Goal: Information Seeking & Learning: Learn about a topic

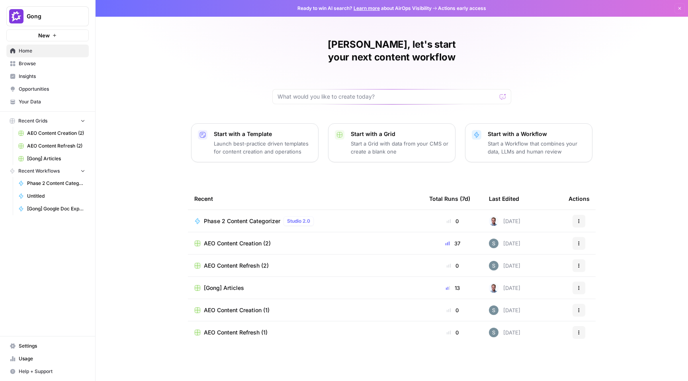
click at [49, 11] on button "Gong" at bounding box center [47, 16] width 82 height 20
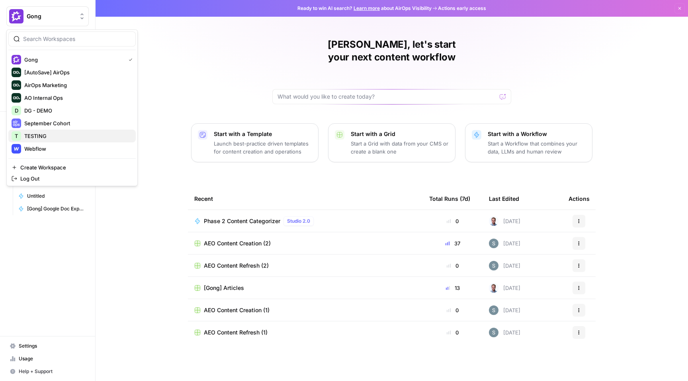
click at [73, 133] on span "TESTING" at bounding box center [76, 136] width 105 height 8
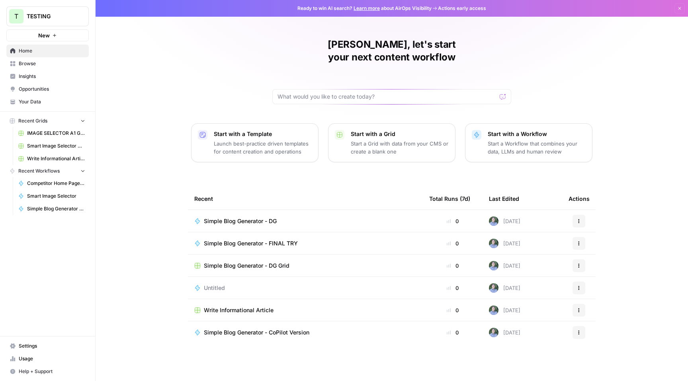
click at [49, 74] on span "Insights" at bounding box center [52, 76] width 66 height 7
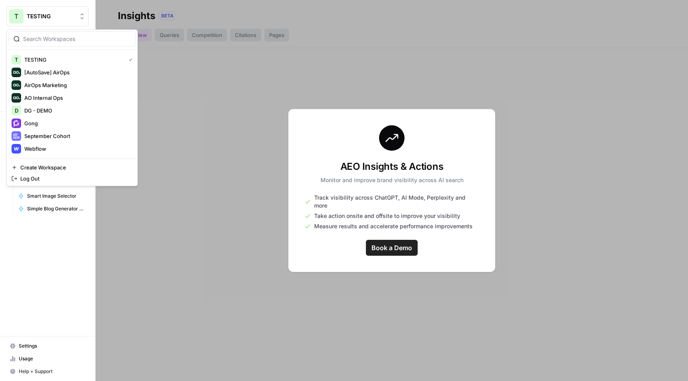
click at [47, 13] on span "TESTING" at bounding box center [51, 16] width 48 height 8
click at [57, 109] on span "DG - DEMO" at bounding box center [76, 111] width 105 height 8
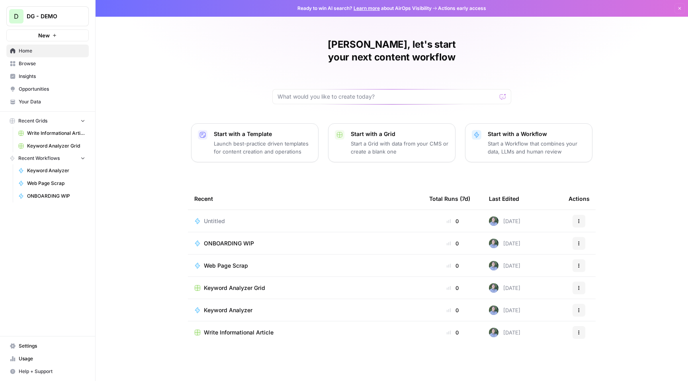
click at [45, 75] on span "Insights" at bounding box center [52, 76] width 66 height 7
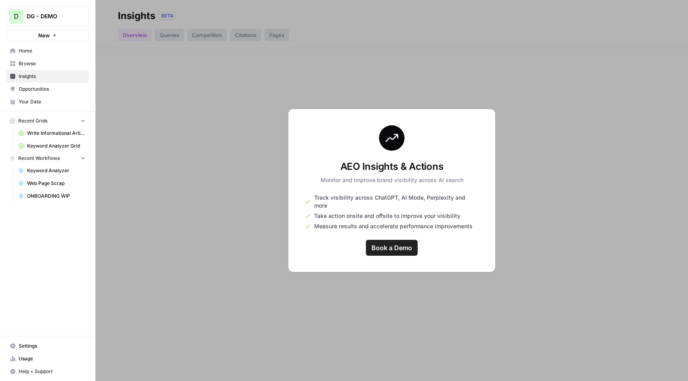
click at [55, 24] on button "D DG - DEMO" at bounding box center [47, 16] width 82 height 20
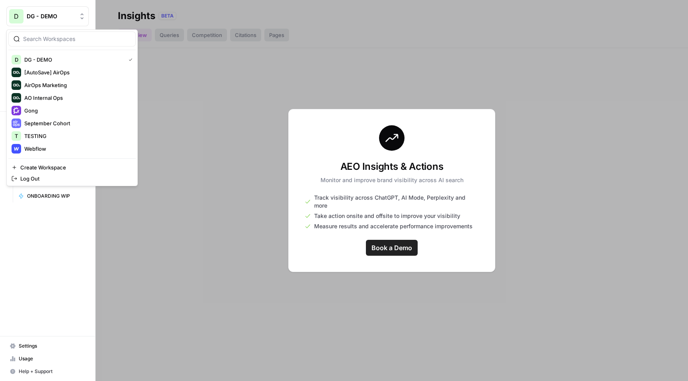
click at [184, 201] on div at bounding box center [392, 190] width 592 height 381
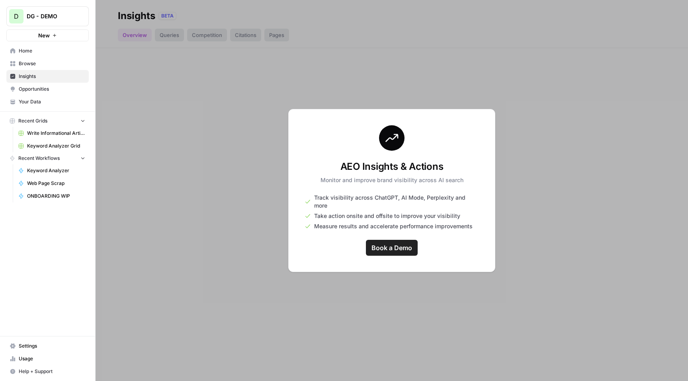
click at [120, 99] on div at bounding box center [392, 190] width 592 height 381
click at [45, 69] on link "Browse" at bounding box center [47, 63] width 82 height 13
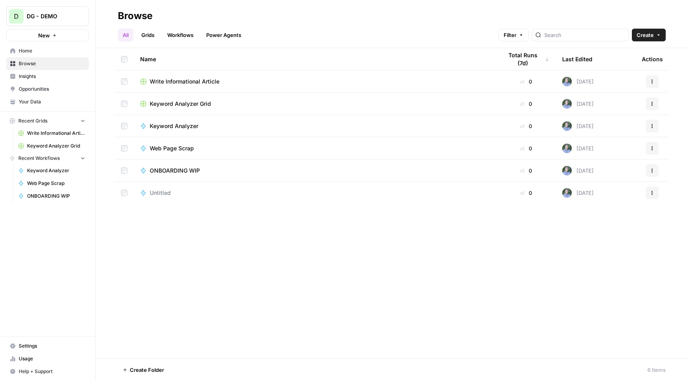
click at [69, 18] on span "DG - DEMO" at bounding box center [51, 16] width 48 height 8
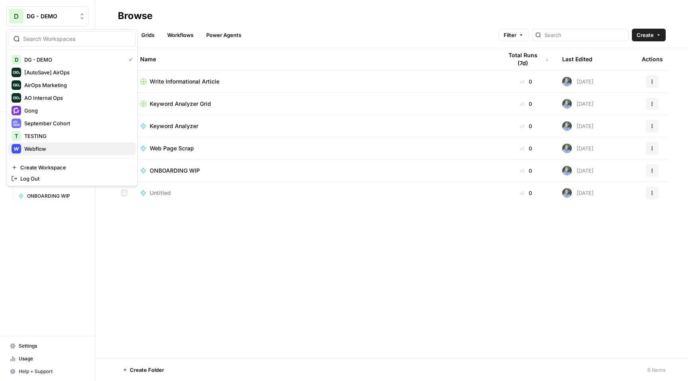
click at [63, 147] on span "Webflow" at bounding box center [76, 149] width 105 height 8
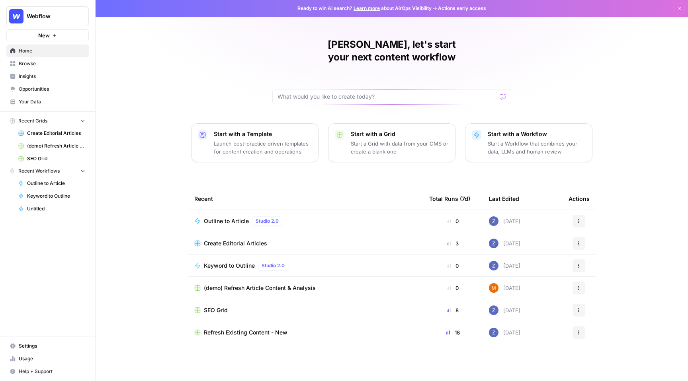
click at [50, 64] on span "Browse" at bounding box center [52, 63] width 66 height 7
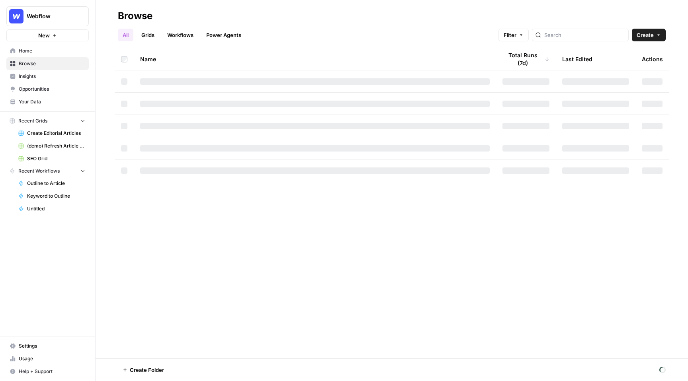
click at [48, 79] on span "Insights" at bounding box center [52, 76] width 66 height 7
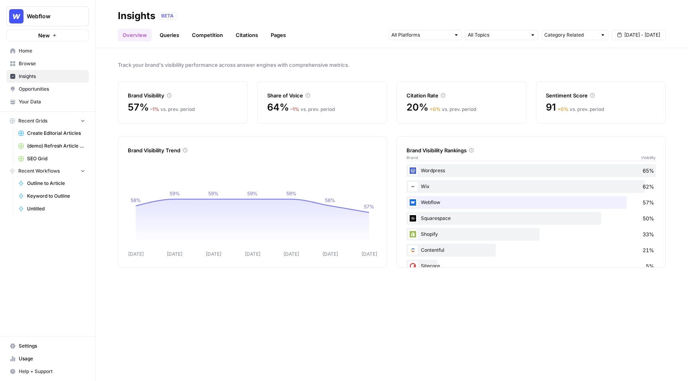
click at [43, 21] on button "Webflow" at bounding box center [47, 16] width 82 height 20
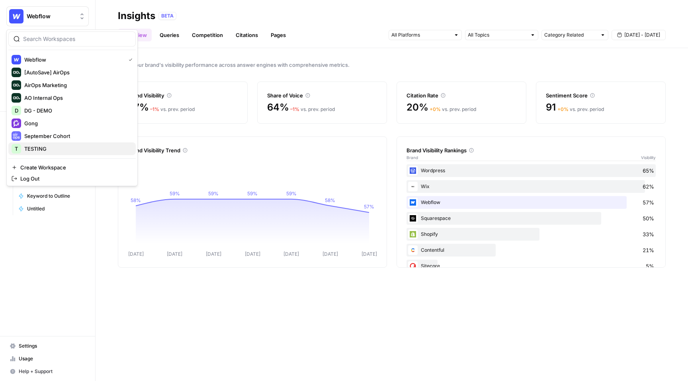
click at [76, 152] on span "TESTING" at bounding box center [76, 149] width 105 height 8
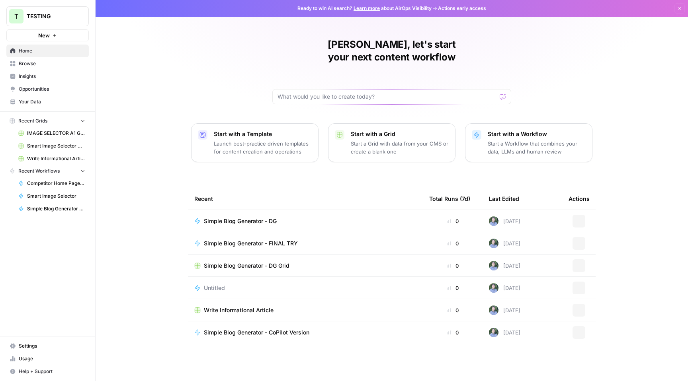
click at [55, 79] on span "Insights" at bounding box center [52, 76] width 66 height 7
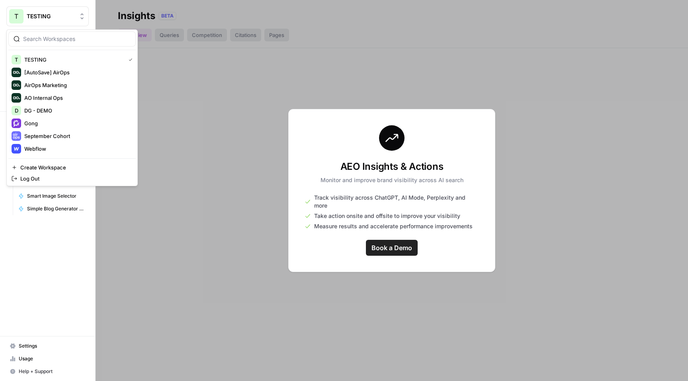
click at [71, 11] on button "T TESTING" at bounding box center [47, 16] width 82 height 20
click at [68, 111] on span "DG - DEMO" at bounding box center [76, 111] width 105 height 8
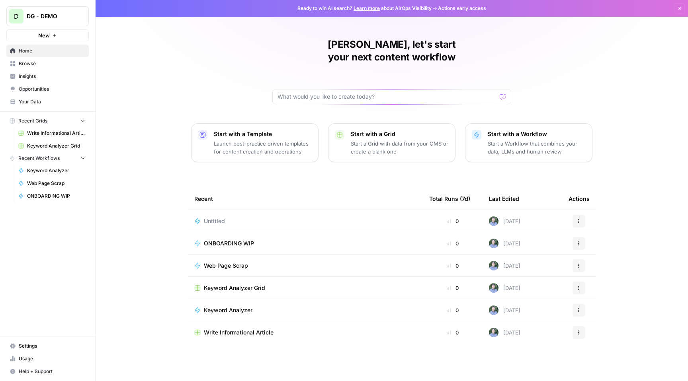
click at [47, 74] on span "Insights" at bounding box center [52, 76] width 66 height 7
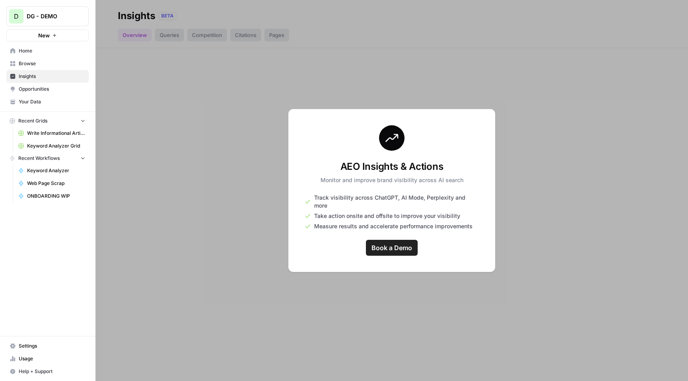
click at [49, 19] on span "DG - DEMO" at bounding box center [51, 16] width 48 height 8
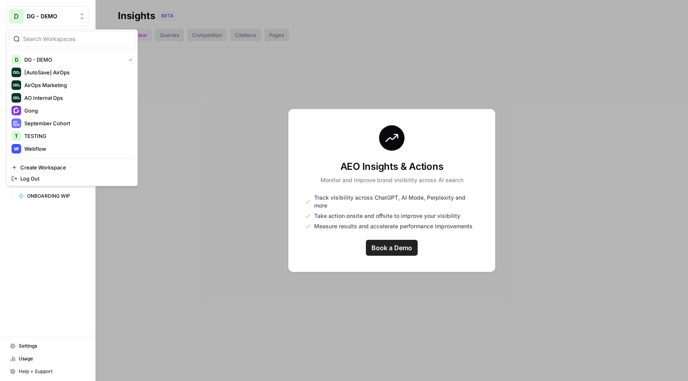
click at [207, 127] on div at bounding box center [392, 190] width 592 height 381
click at [49, 14] on span "DG - DEMO" at bounding box center [51, 16] width 48 height 8
click at [72, 150] on span "Webflow" at bounding box center [76, 149] width 105 height 8
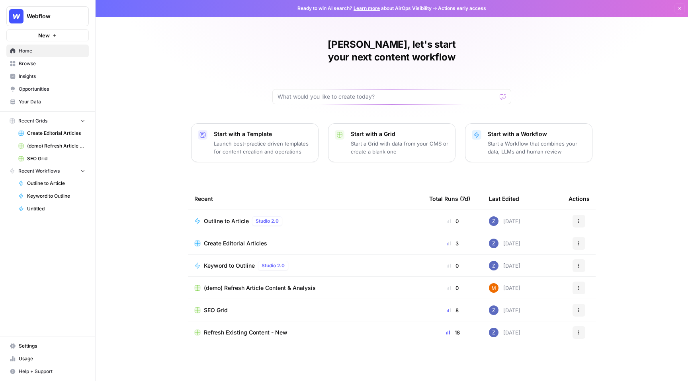
click at [36, 73] on span "Insights" at bounding box center [52, 76] width 66 height 7
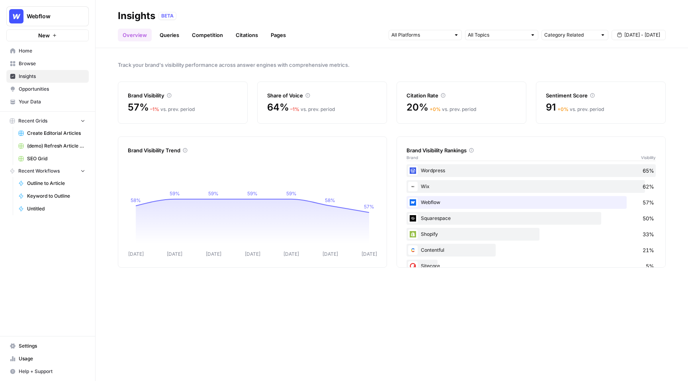
click at [634, 31] on button "[DATE] - [DATE]" at bounding box center [639, 35] width 54 height 10
click at [634, 32] on span "[DATE] - [DATE]" at bounding box center [642, 34] width 36 height 7
click at [478, 38] on input "text" at bounding box center [497, 35] width 59 height 8
click at [439, 37] on input "text" at bounding box center [420, 35] width 59 height 8
click at [561, 35] on input "text" at bounding box center [570, 35] width 53 height 8
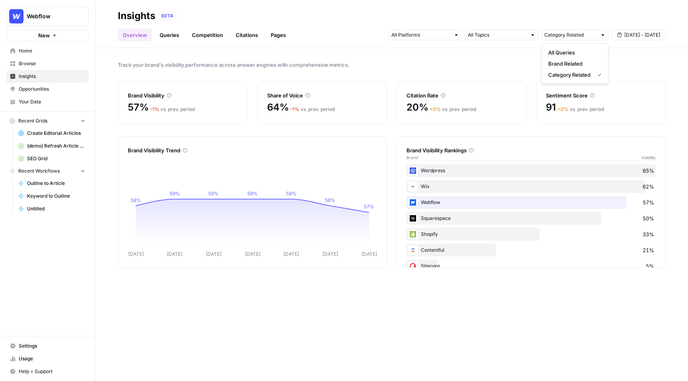
type input "Category Related"
click at [485, 20] on div "Insights BETA" at bounding box center [392, 16] width 548 height 13
click at [174, 35] on link "Queries" at bounding box center [169, 35] width 29 height 13
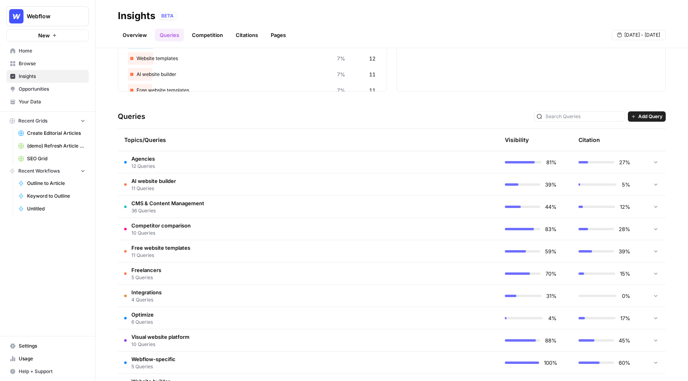
scroll to position [108, 0]
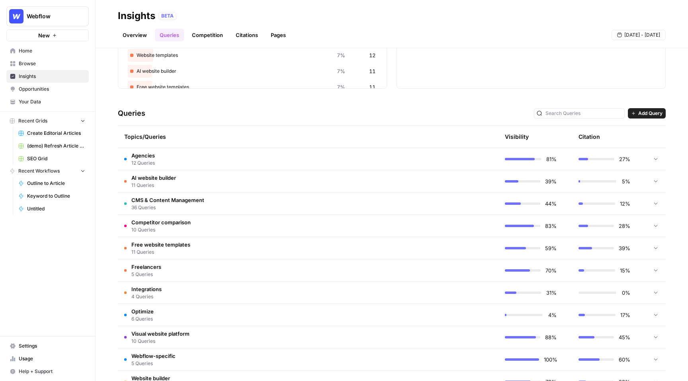
click at [236, 179] on td "AI website builder 11 Queries" at bounding box center [270, 181] width 305 height 22
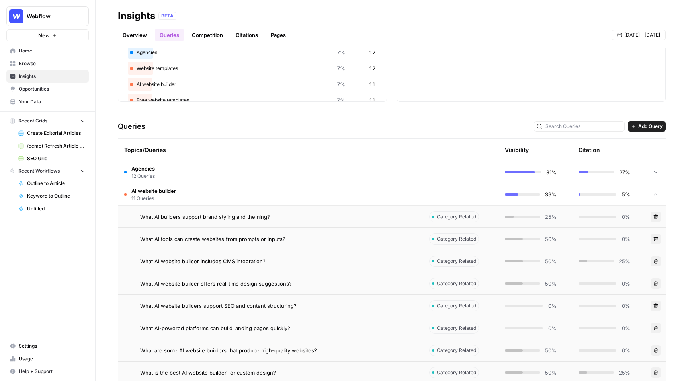
scroll to position [92, 0]
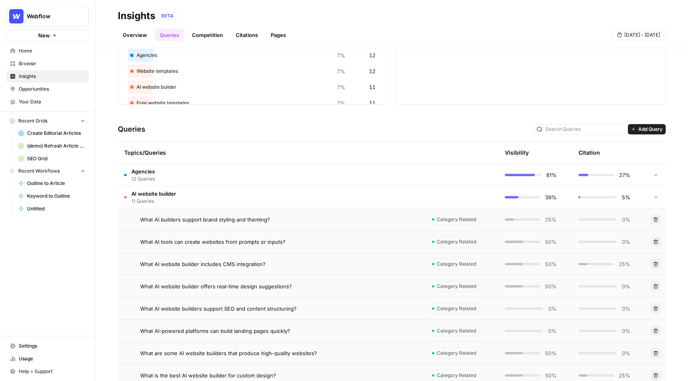
click at [217, 180] on td "Agencies 12 Queries" at bounding box center [270, 175] width 305 height 22
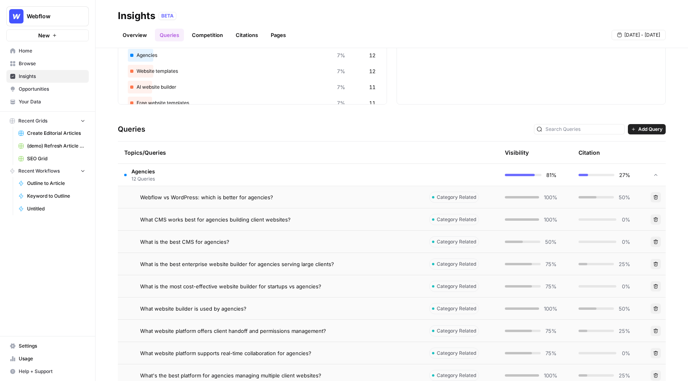
click at [217, 180] on td "Agencies 12 Queries" at bounding box center [270, 175] width 305 height 22
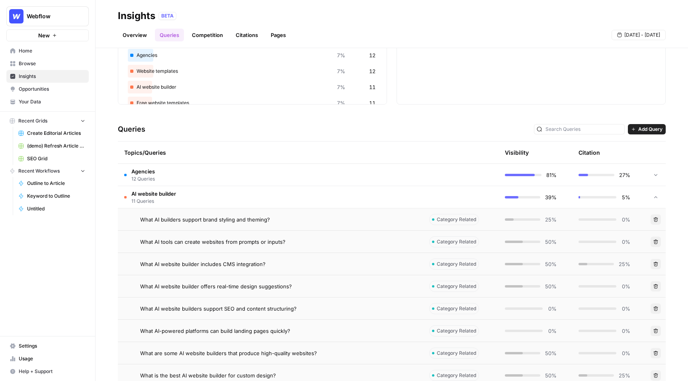
click at [190, 202] on td "AI website builder 11 Queries" at bounding box center [270, 197] width 305 height 22
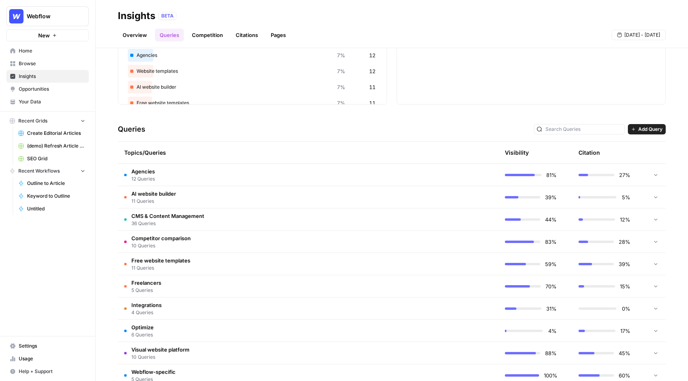
click at [641, 131] on span "Add Query" at bounding box center [650, 129] width 24 height 7
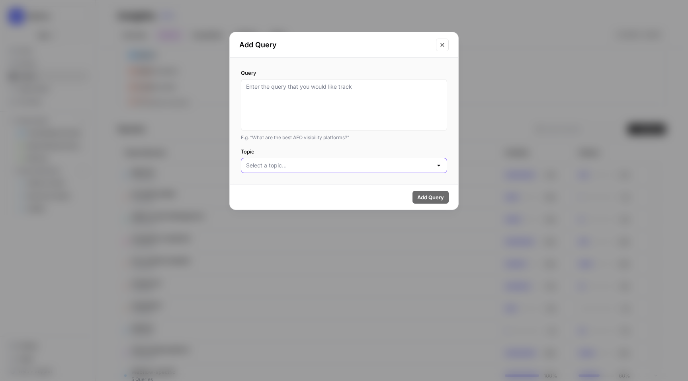
click at [385, 164] on input "Topic" at bounding box center [339, 166] width 186 height 8
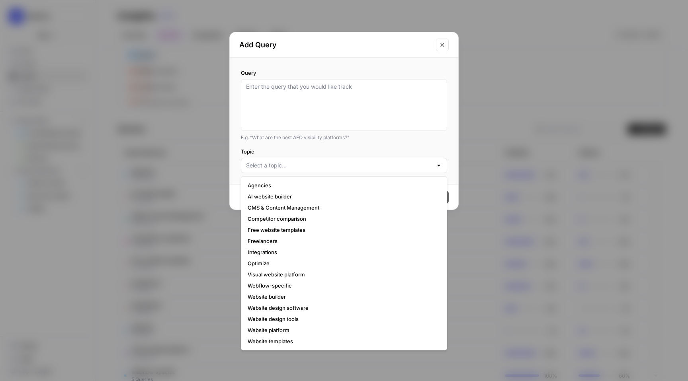
click at [440, 47] on icon "Close modal" at bounding box center [442, 45] width 6 height 6
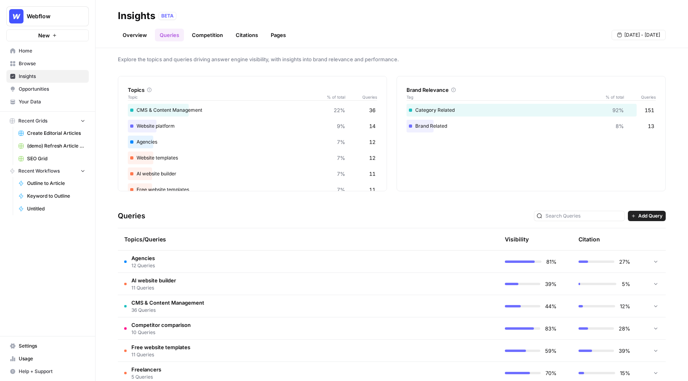
scroll to position [0, 0]
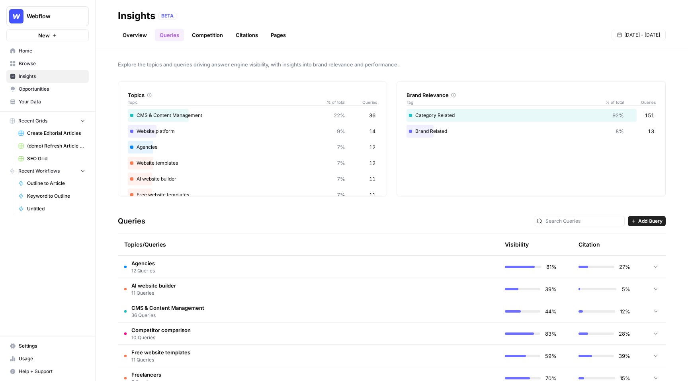
click at [455, 266] on td at bounding box center [461, 267] width 76 height 22
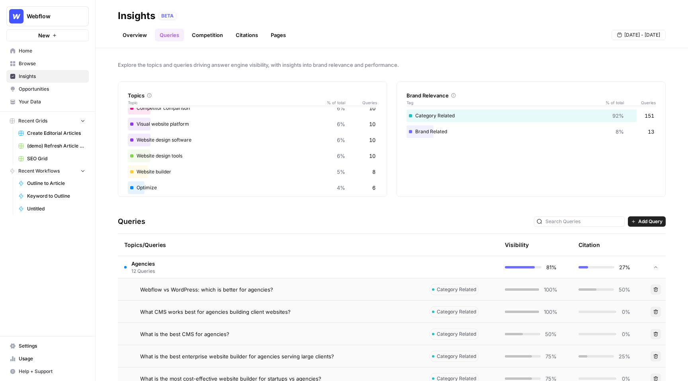
scroll to position [0, 0]
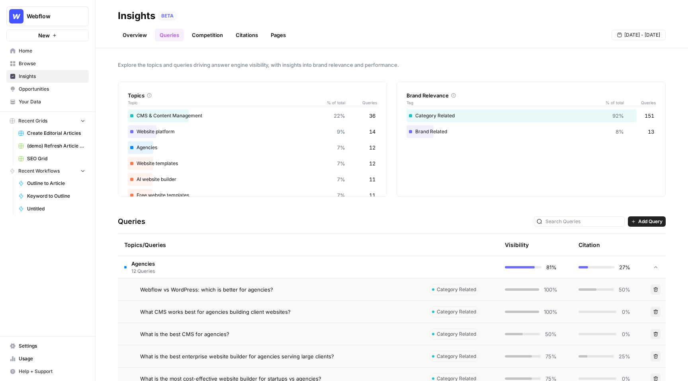
click at [211, 38] on link "Competition" at bounding box center [207, 35] width 41 height 13
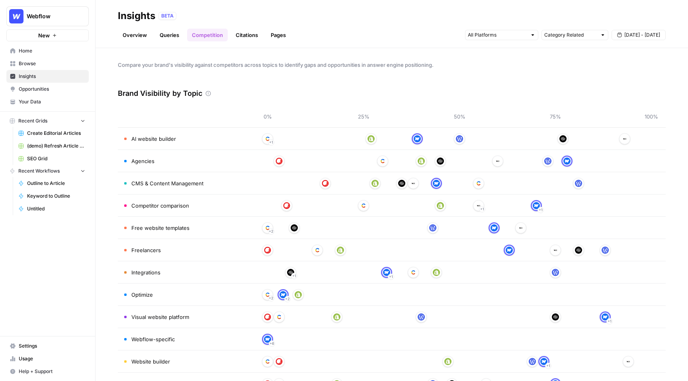
click at [254, 39] on link "Citations" at bounding box center [247, 35] width 32 height 13
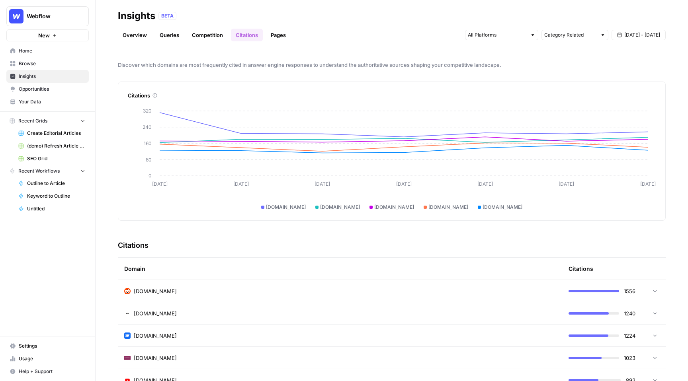
click at [266, 41] on ul "Overview Queries Competition Citations Pages" at bounding box center [204, 35] width 173 height 13
click at [280, 35] on link "Pages" at bounding box center [278, 35] width 25 height 13
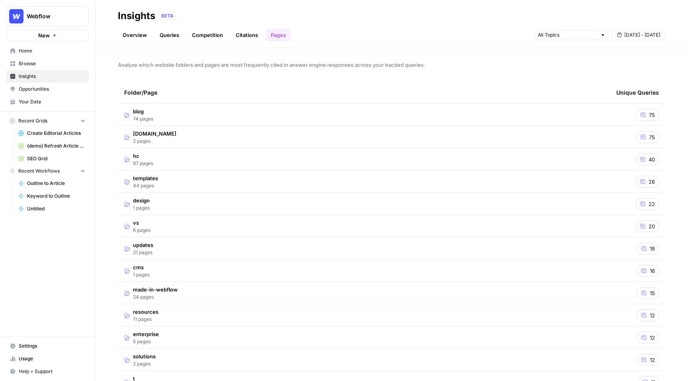
click at [236, 118] on td "blog 74 pages" at bounding box center [364, 115] width 492 height 22
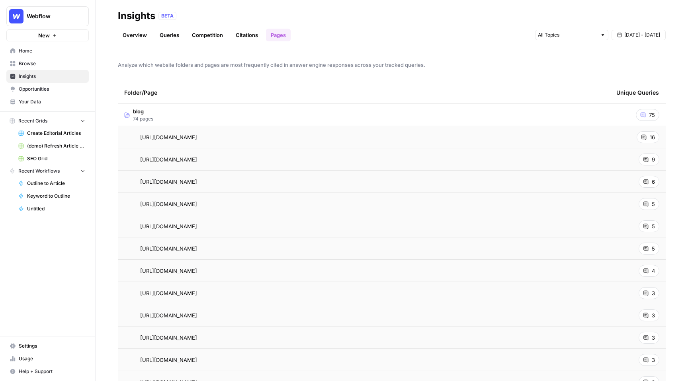
click at [236, 118] on td "blog 74 pages" at bounding box center [364, 115] width 492 height 22
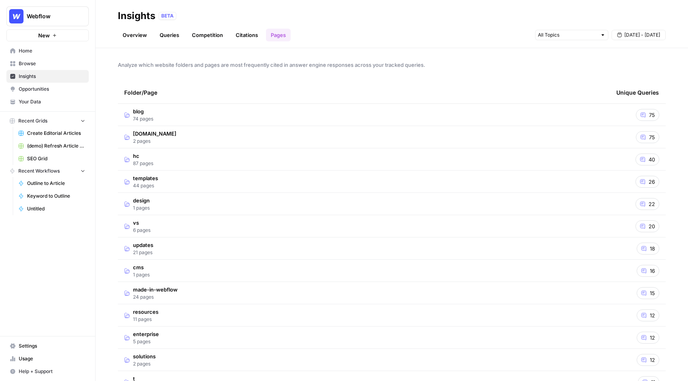
click at [190, 113] on td "blog 74 pages" at bounding box center [364, 115] width 492 height 22
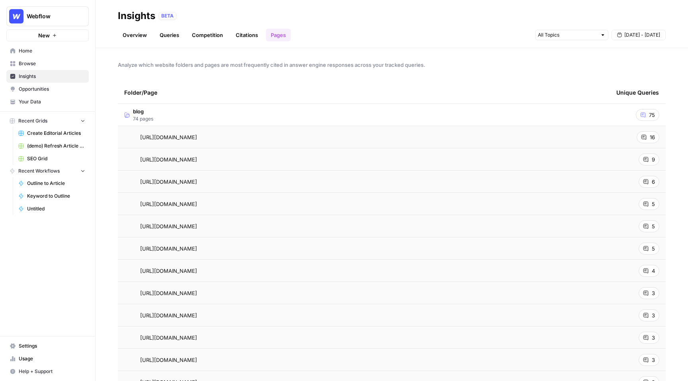
click at [242, 114] on td "blog 74 pages" at bounding box center [364, 115] width 492 height 22
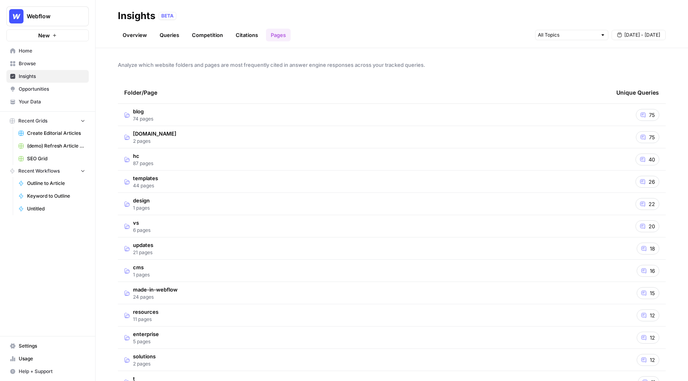
click at [134, 34] on link "Overview" at bounding box center [135, 35] width 34 height 13
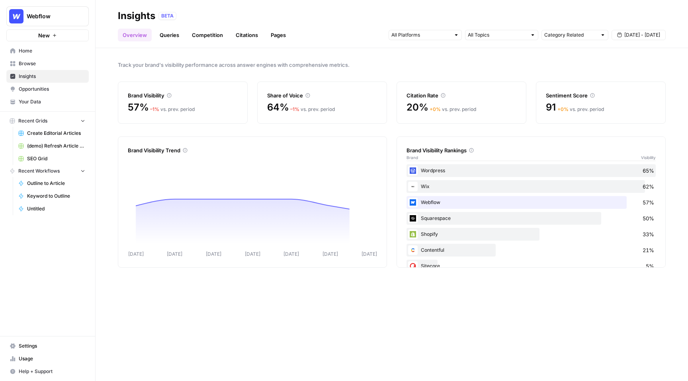
click at [168, 17] on div "BETA" at bounding box center [167, 16] width 18 height 8
click at [218, 17] on div "BETA" at bounding box center [411, 16] width 507 height 8
click at [308, 98] on div "Share of Voice" at bounding box center [322, 96] width 110 height 8
click at [499, 176] on div "Wordpress 65%" at bounding box center [531, 170] width 249 height 13
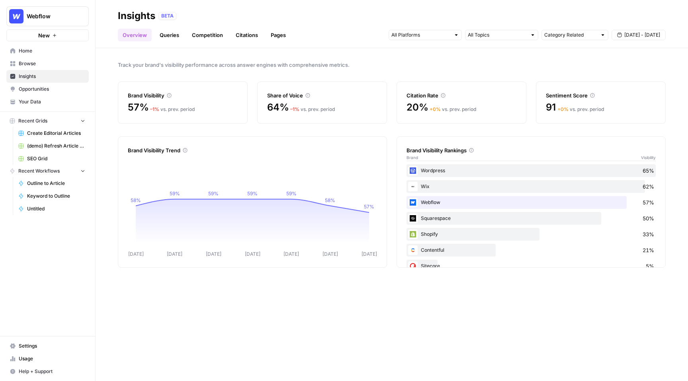
click at [500, 206] on div "Webflow 57%" at bounding box center [531, 202] width 249 height 13
click at [487, 137] on div "Brand Visibility Rankings Brand Visibility" at bounding box center [531, 150] width 249 height 26
click at [285, 85] on div "Share of Voice" at bounding box center [322, 91] width 110 height 18
click at [178, 35] on link "Queries" at bounding box center [169, 35] width 29 height 13
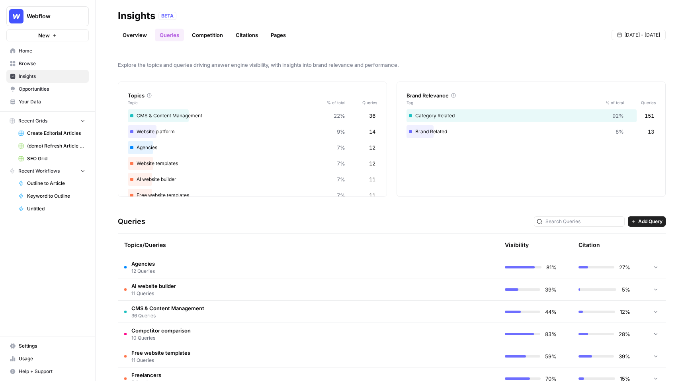
click at [195, 38] on link "Competition" at bounding box center [207, 35] width 41 height 13
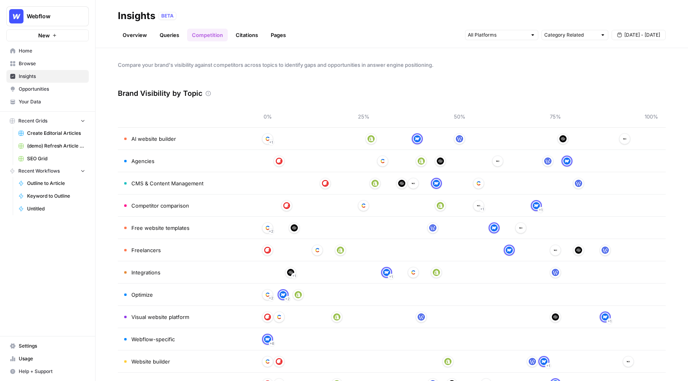
click at [417, 139] on img at bounding box center [417, 138] width 7 height 7
click at [456, 139] on img at bounding box center [459, 138] width 7 height 7
click at [251, 33] on link "Citations" at bounding box center [247, 35] width 32 height 13
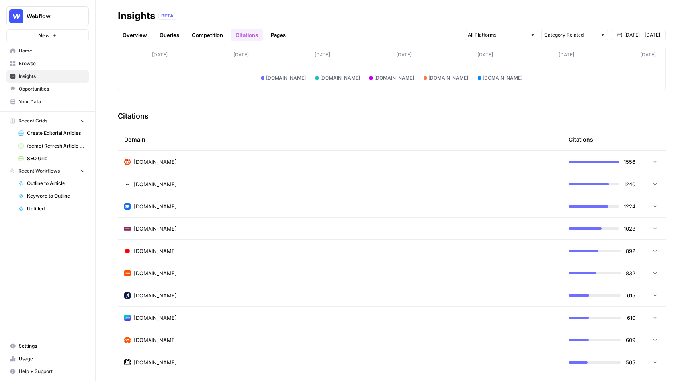
scroll to position [133, 0]
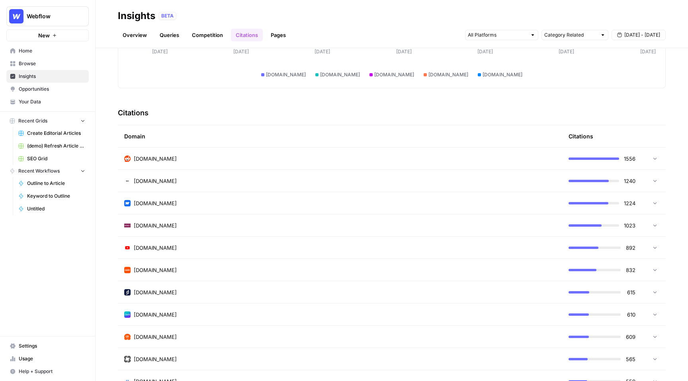
click at [654, 156] on icon at bounding box center [655, 159] width 6 height 6
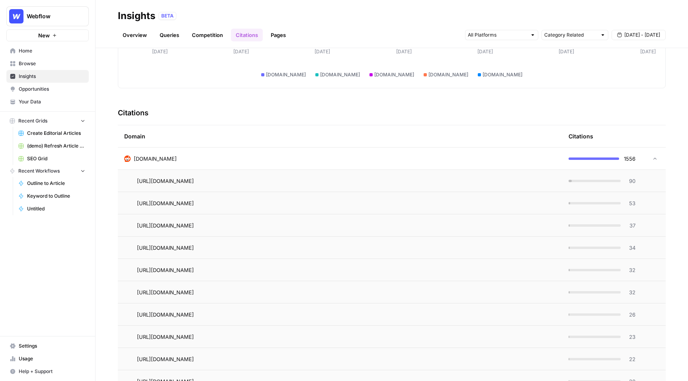
click at [654, 158] on icon at bounding box center [655, 159] width 6 height 6
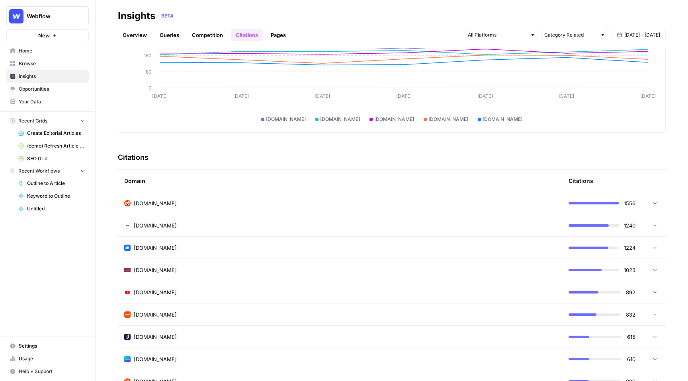
scroll to position [0, 0]
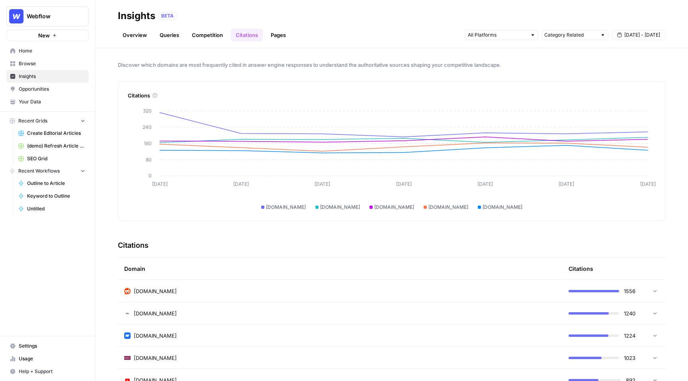
click at [283, 38] on link "Pages" at bounding box center [278, 35] width 25 height 13
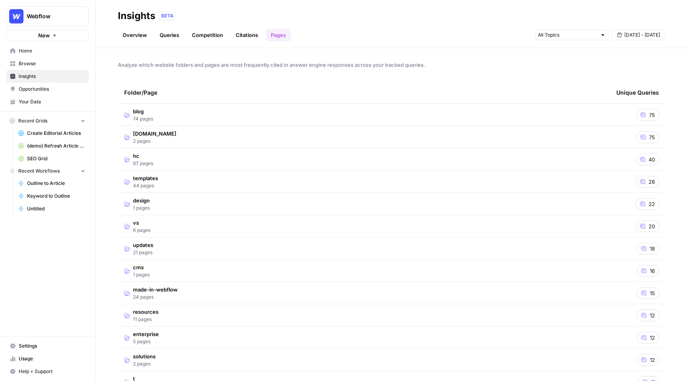
click at [53, 12] on span "Webflow" at bounding box center [51, 16] width 48 height 8
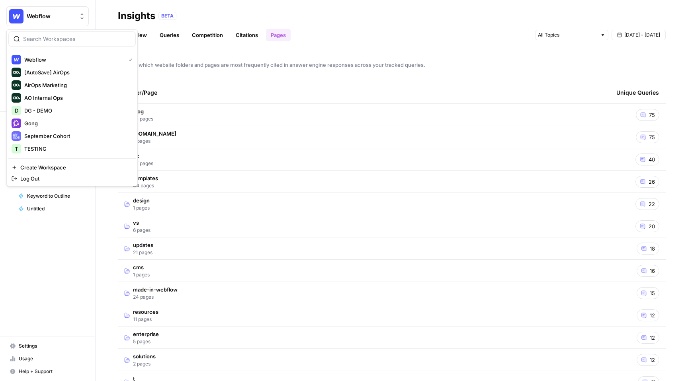
click at [217, 35] on link "Competition" at bounding box center [207, 35] width 41 height 13
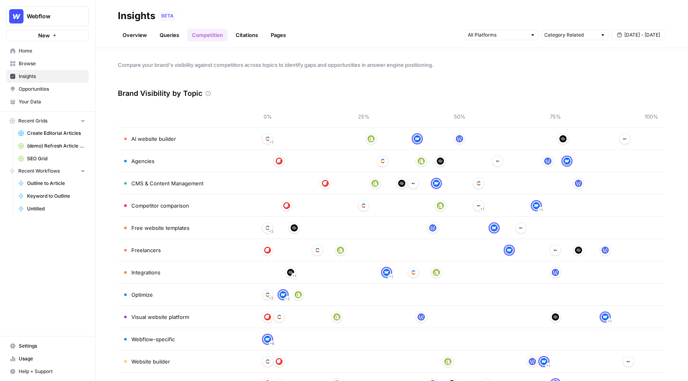
click at [165, 37] on link "Queries" at bounding box center [169, 35] width 29 height 13
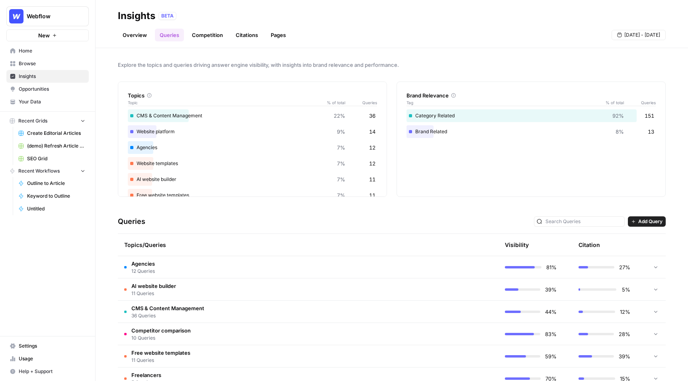
click at [579, 261] on td "27%" at bounding box center [609, 267] width 74 height 22
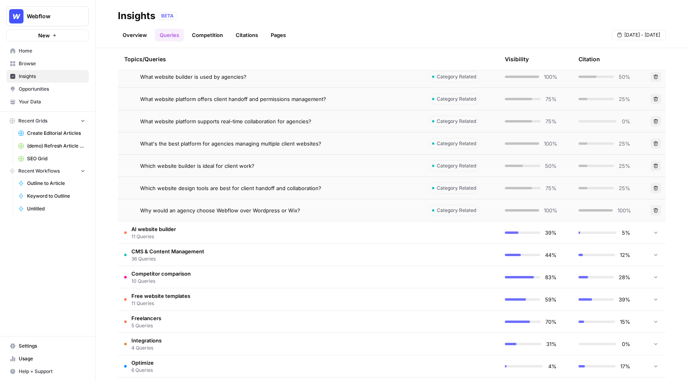
scroll to position [326, 0]
click at [430, 227] on td at bounding box center [461, 232] width 76 height 22
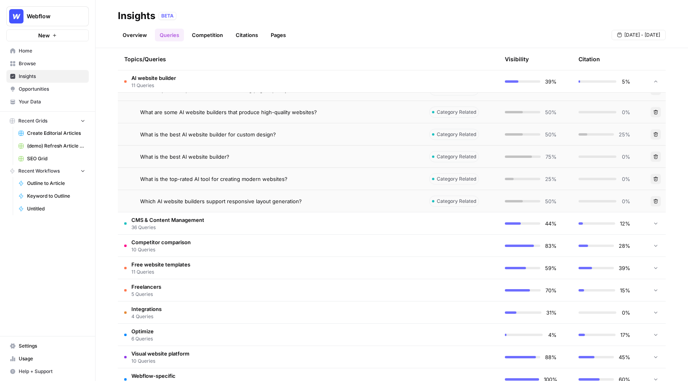
scroll to position [735, 0]
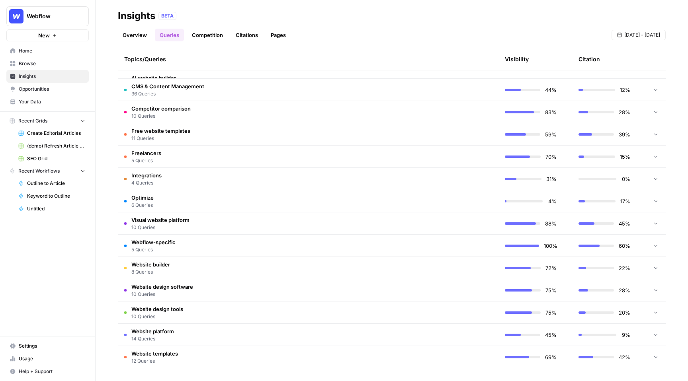
click at [462, 188] on td at bounding box center [461, 179] width 76 height 22
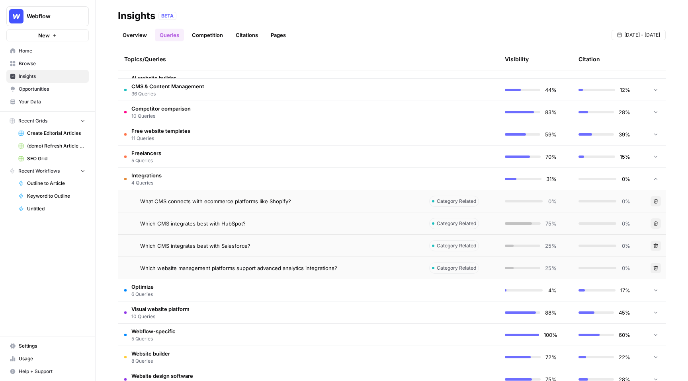
click at [446, 184] on td at bounding box center [461, 179] width 76 height 22
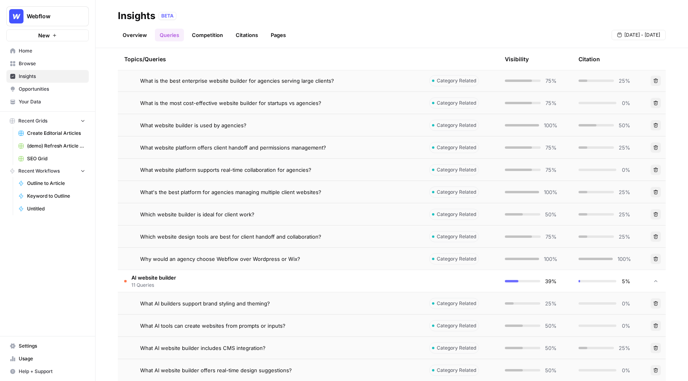
scroll to position [305, 0]
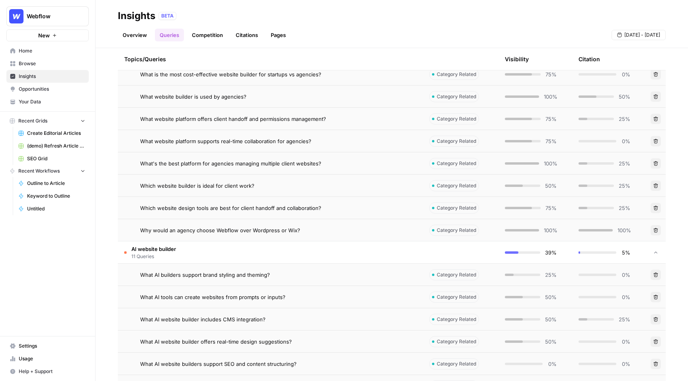
click at [380, 257] on td "AI website builder 11 Queries" at bounding box center [270, 253] width 305 height 22
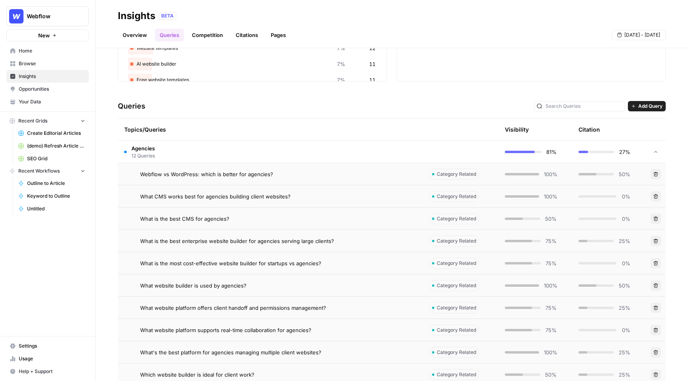
scroll to position [114, 0]
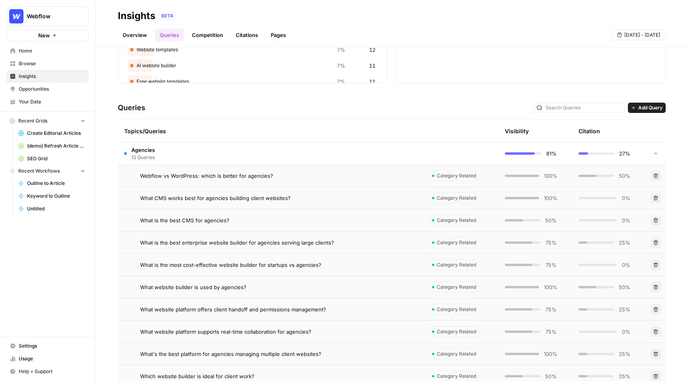
click at [260, 152] on td "Agencies 12 Queries" at bounding box center [270, 154] width 305 height 22
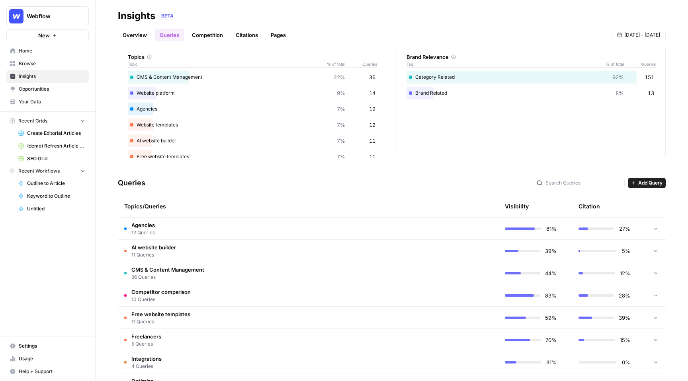
scroll to position [0, 0]
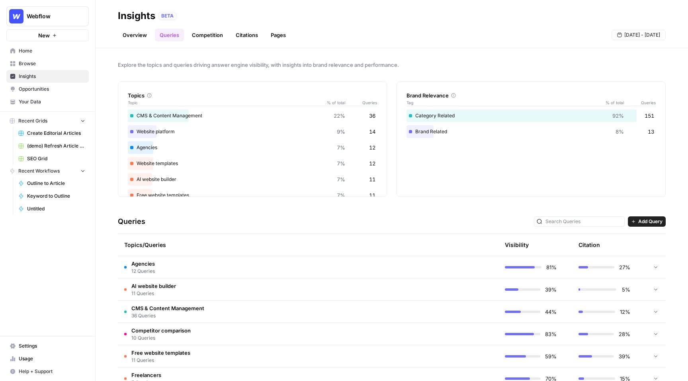
click at [278, 270] on td "Agencies 12 Queries" at bounding box center [270, 267] width 305 height 22
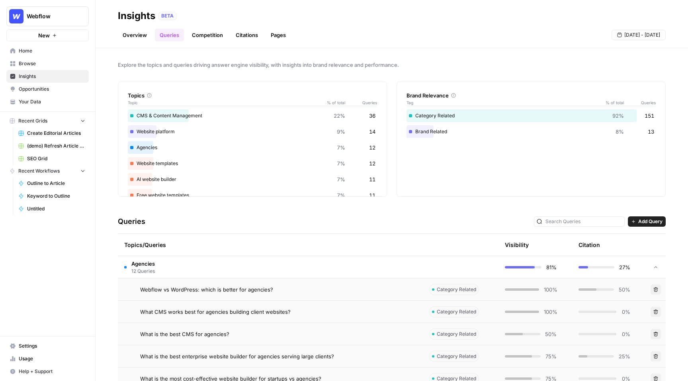
click at [242, 289] on span "Webflow vs WordPress: which is better for agencies?" at bounding box center [206, 290] width 133 height 8
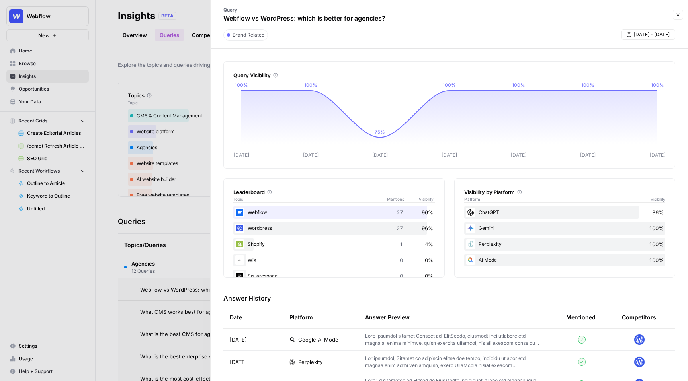
click at [192, 53] on div at bounding box center [344, 190] width 688 height 381
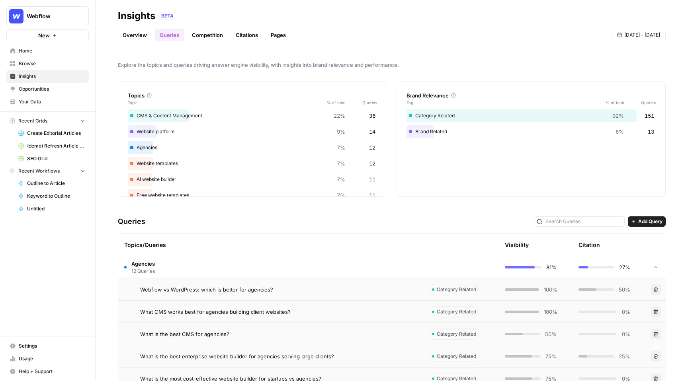
click at [213, 36] on link "Competition" at bounding box center [207, 35] width 41 height 13
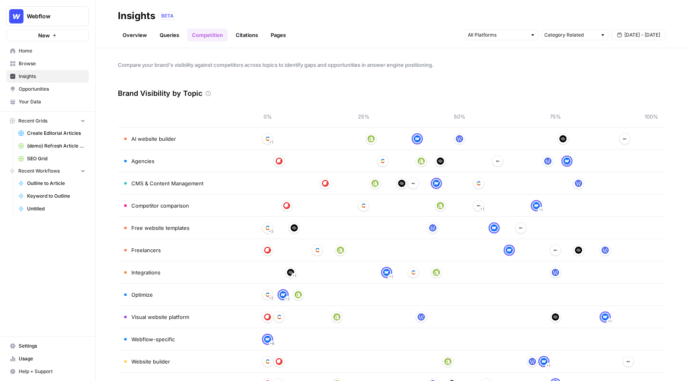
click at [240, 32] on link "Citations" at bounding box center [247, 35] width 32 height 13
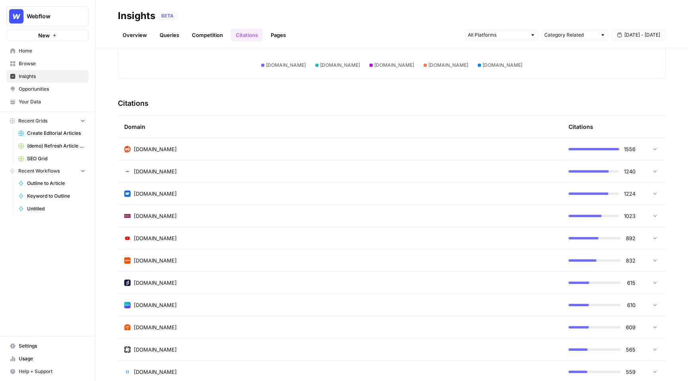
scroll to position [142, 0]
click at [251, 152] on div "reddit.com" at bounding box center [340, 150] width 432 height 8
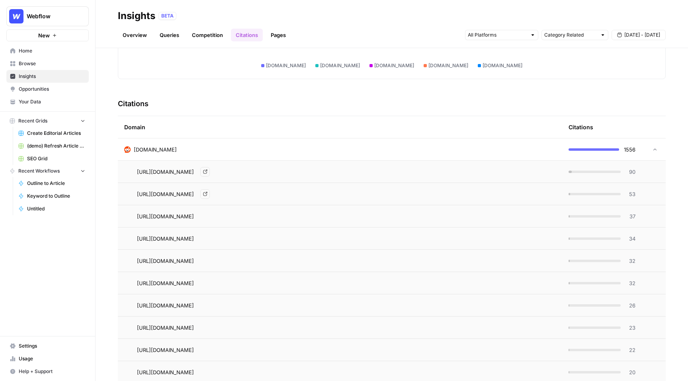
click at [194, 174] on span "https://www.reddit.com/r/Frontend/comments/158i5pi/what_cms_would_you_pick_for_…" at bounding box center [165, 172] width 57 height 8
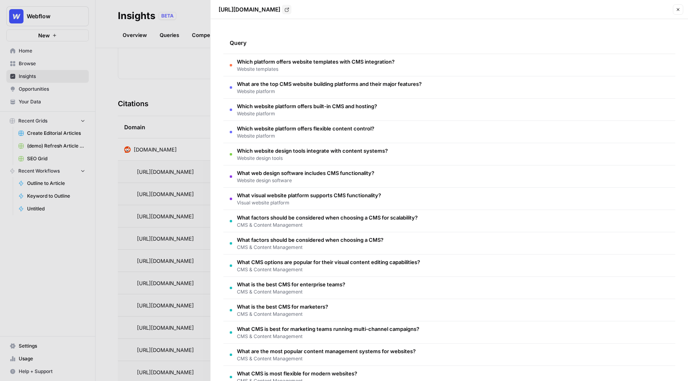
click at [496, 110] on td "Which website platform offers built-in CMS and hosting? Website platform" at bounding box center [449, 110] width 452 height 22
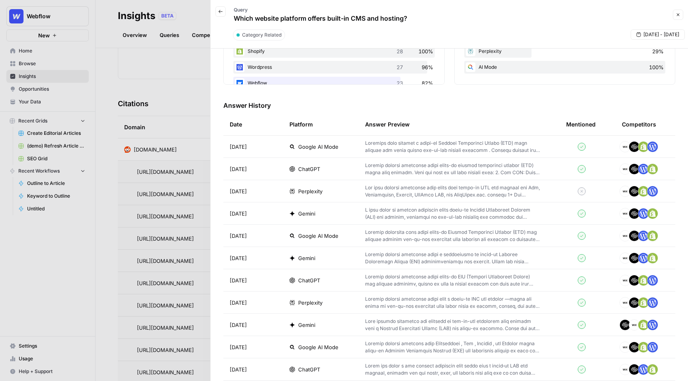
scroll to position [207, 0]
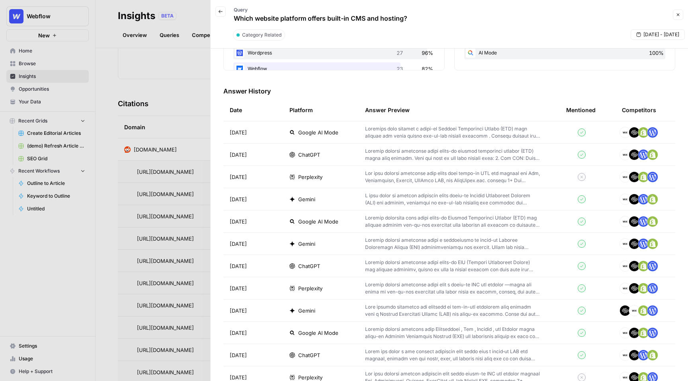
click at [679, 18] on button "Close" at bounding box center [678, 15] width 10 height 10
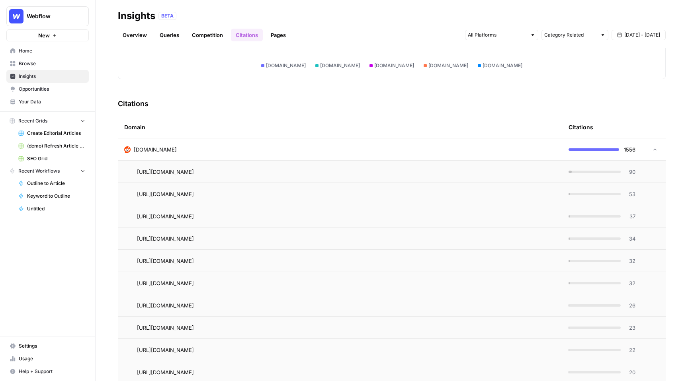
click at [331, 9] on header "Insights BETA Overview Queries Competition Citations Pages Category Related Sep…" at bounding box center [392, 24] width 592 height 48
click at [44, 90] on span "Opportunities" at bounding box center [52, 89] width 66 height 7
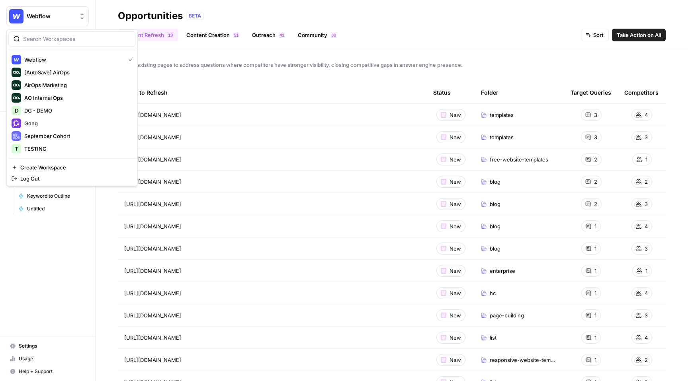
click at [63, 18] on span "Webflow" at bounding box center [51, 16] width 48 height 8
click at [64, 112] on span "DG - DEMO" at bounding box center [76, 111] width 105 height 8
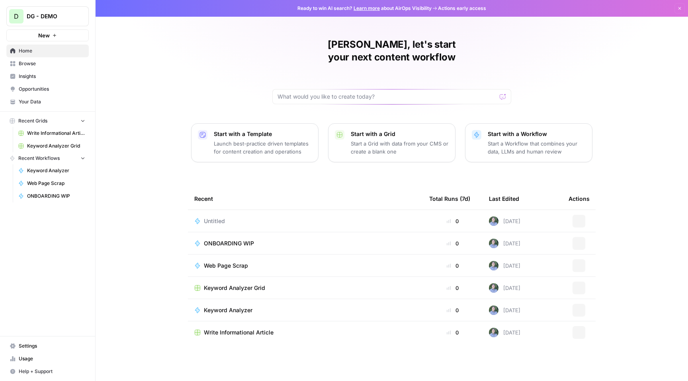
click at [40, 77] on span "Insights" at bounding box center [52, 76] width 66 height 7
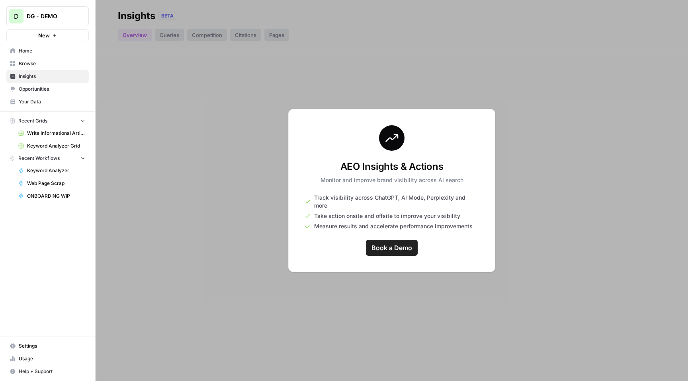
click at [68, 12] on button "D DG - DEMO" at bounding box center [47, 16] width 82 height 20
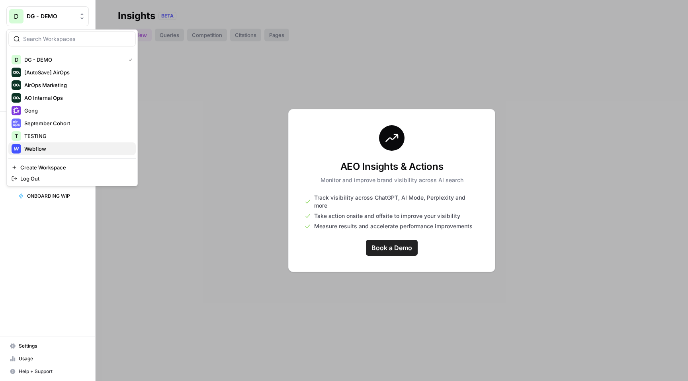
click at [47, 148] on span "Webflow" at bounding box center [76, 149] width 105 height 8
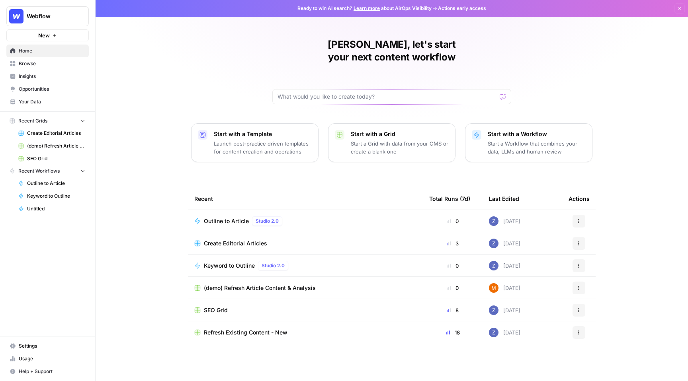
click at [66, 14] on span "Webflow" at bounding box center [51, 16] width 48 height 8
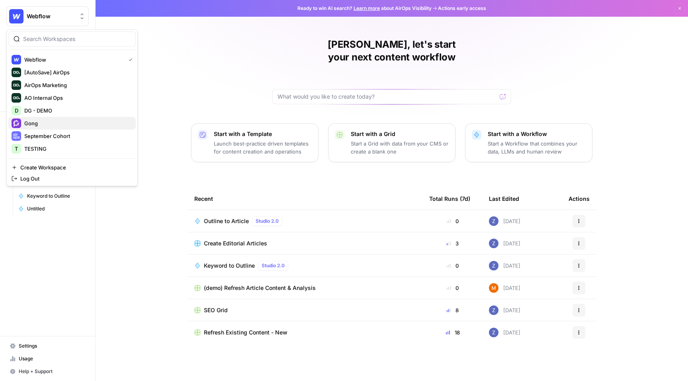
click at [65, 122] on span "Gong" at bounding box center [76, 123] width 105 height 8
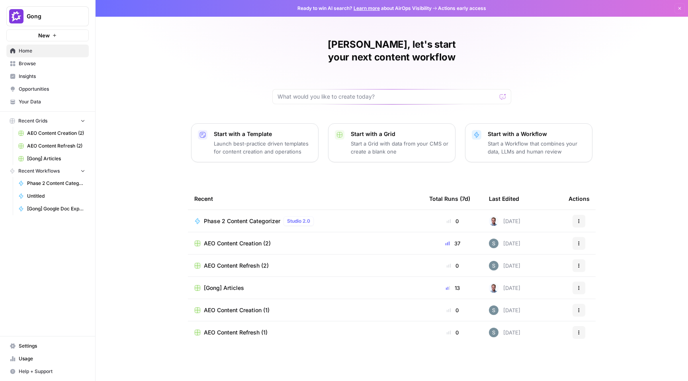
click at [51, 78] on span "Insights" at bounding box center [52, 76] width 66 height 7
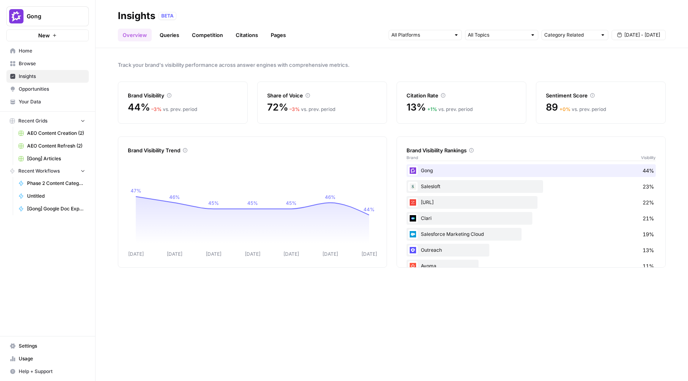
click at [341, 16] on div "BETA" at bounding box center [411, 16] width 507 height 8
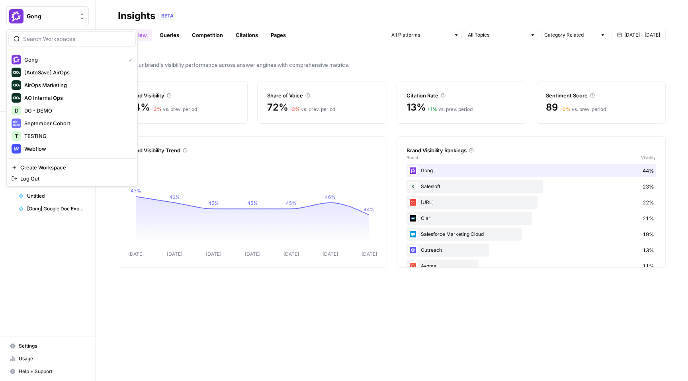
click at [68, 10] on button "Gong" at bounding box center [47, 16] width 82 height 20
click at [61, 150] on span "Webflow" at bounding box center [76, 149] width 105 height 8
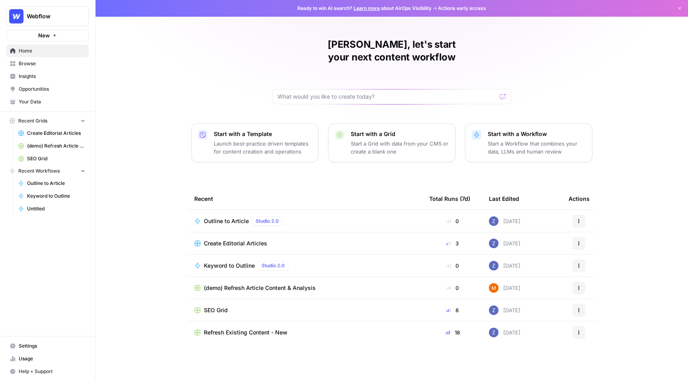
click at [52, 91] on span "Opportunities" at bounding box center [52, 89] width 66 height 7
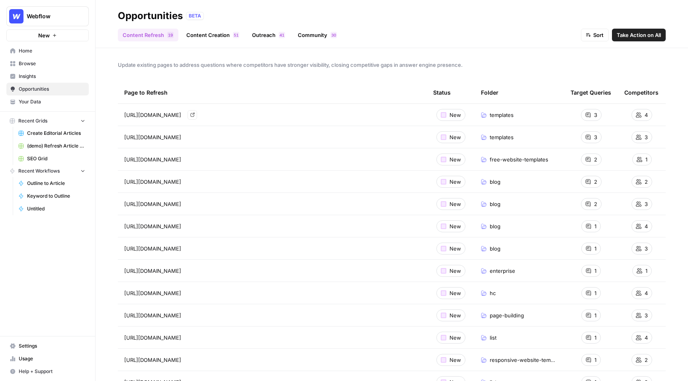
click at [410, 114] on div "[URL][DOMAIN_NAME] Go to page" at bounding box center [272, 115] width 296 height 10
click at [295, 119] on div "[URL][DOMAIN_NAME] Go to page" at bounding box center [272, 115] width 296 height 10
click at [589, 115] on icon at bounding box center [588, 115] width 5 height 5
click at [200, 114] on div "[URL][DOMAIN_NAME] Go to page" at bounding box center [272, 115] width 296 height 10
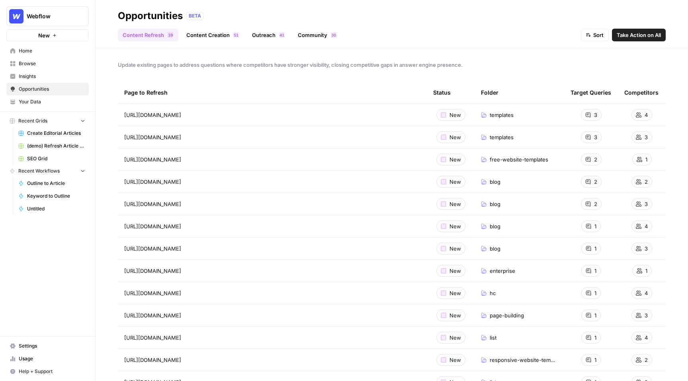
click at [200, 114] on div "[URL][DOMAIN_NAME] Go to page" at bounding box center [272, 115] width 296 height 10
click at [595, 115] on span "3" at bounding box center [595, 115] width 3 height 8
click at [590, 115] on icon at bounding box center [588, 115] width 6 height 6
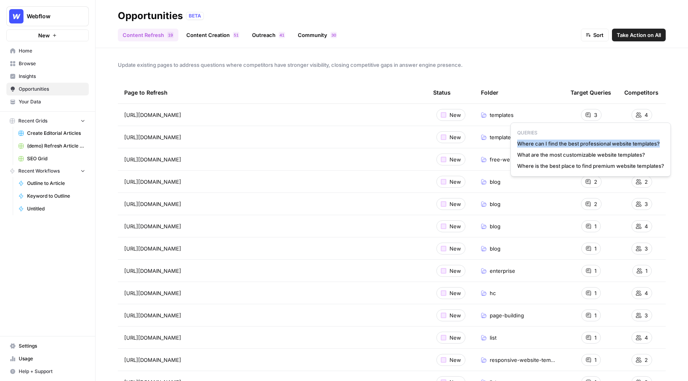
drag, startPoint x: 656, startPoint y: 143, endPoint x: 515, endPoint y: 141, distance: 141.4
click at [515, 141] on div "QUERIES Where can I find the best professional website templates? What are the …" at bounding box center [590, 150] width 160 height 54
copy span "Where can I find the best professional website templates?"
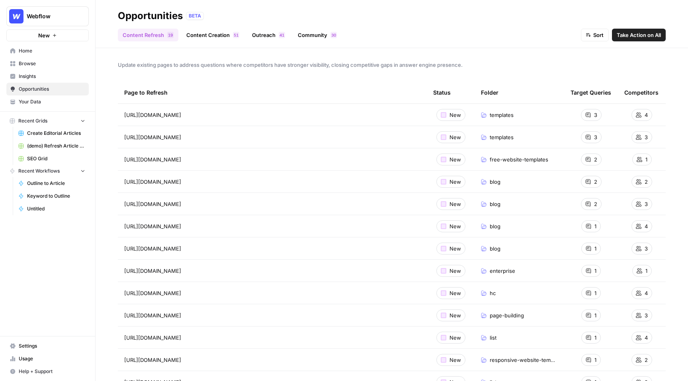
click at [51, 78] on span "Insights" at bounding box center [52, 76] width 66 height 7
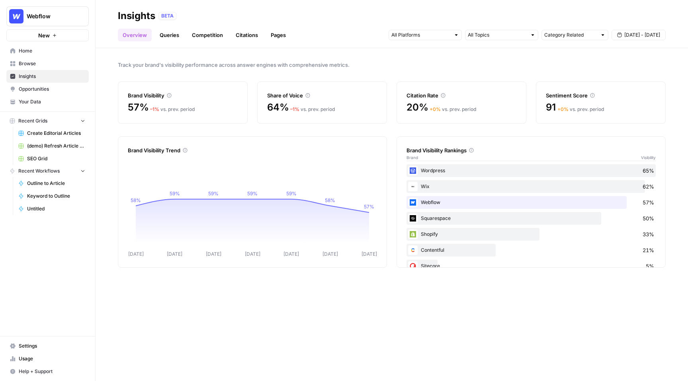
click at [172, 37] on link "Queries" at bounding box center [169, 35] width 29 height 13
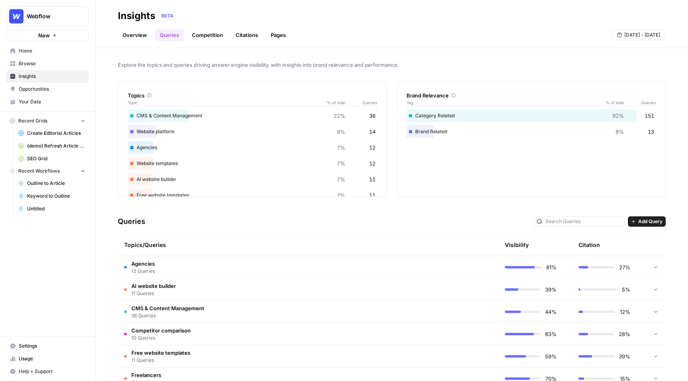
click at [590, 226] on div at bounding box center [579, 222] width 91 height 10
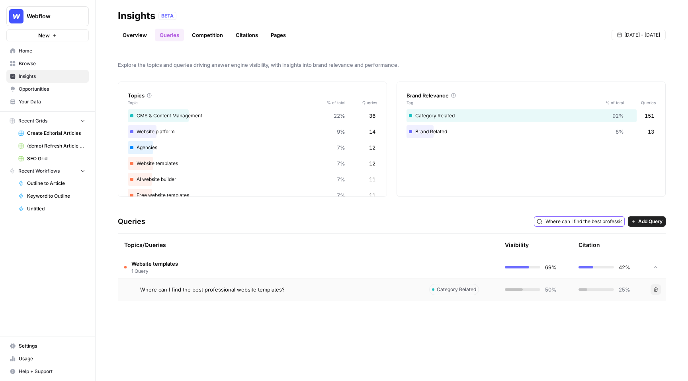
type input "Where can I find the best professional website templates?"
click at [283, 266] on td "Website templates 1 Query" at bounding box center [270, 267] width 305 height 22
click at [327, 290] on div "Where can I find the best professional website templates?" at bounding box center [278, 290] width 276 height 8
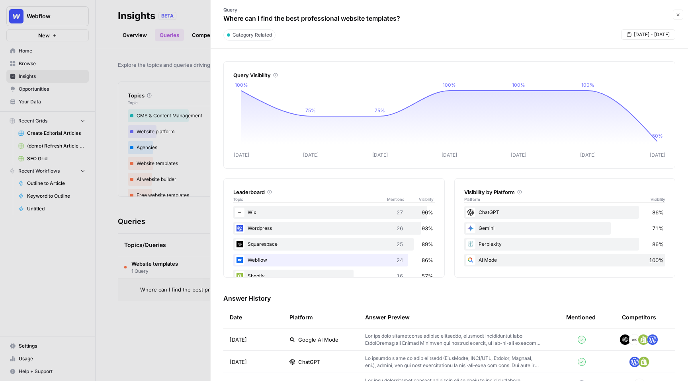
click at [674, 16] on button "Close" at bounding box center [678, 15] width 10 height 10
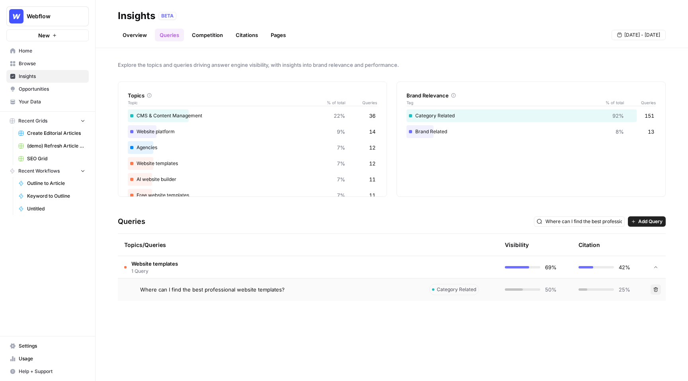
click at [54, 92] on span "Opportunities" at bounding box center [52, 89] width 66 height 7
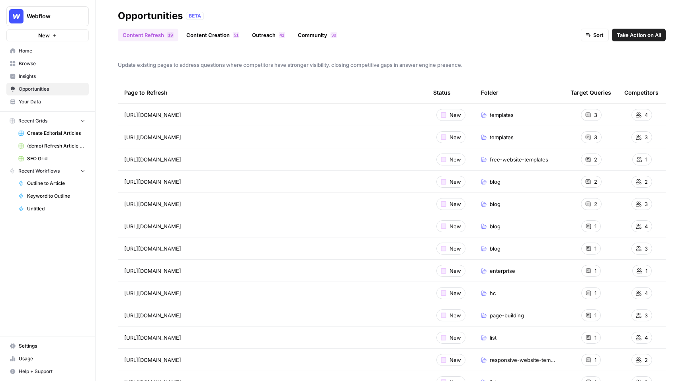
click at [262, 31] on link "Outreach 1 4" at bounding box center [268, 35] width 43 height 13
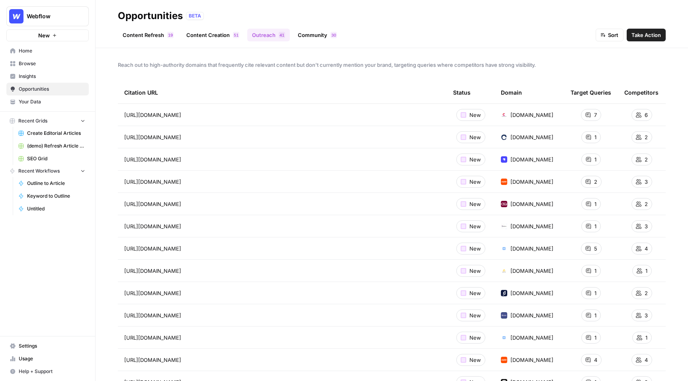
click at [315, 39] on link "Community 0 3" at bounding box center [317, 35] width 49 height 13
